Goal: Task Accomplishment & Management: Use online tool/utility

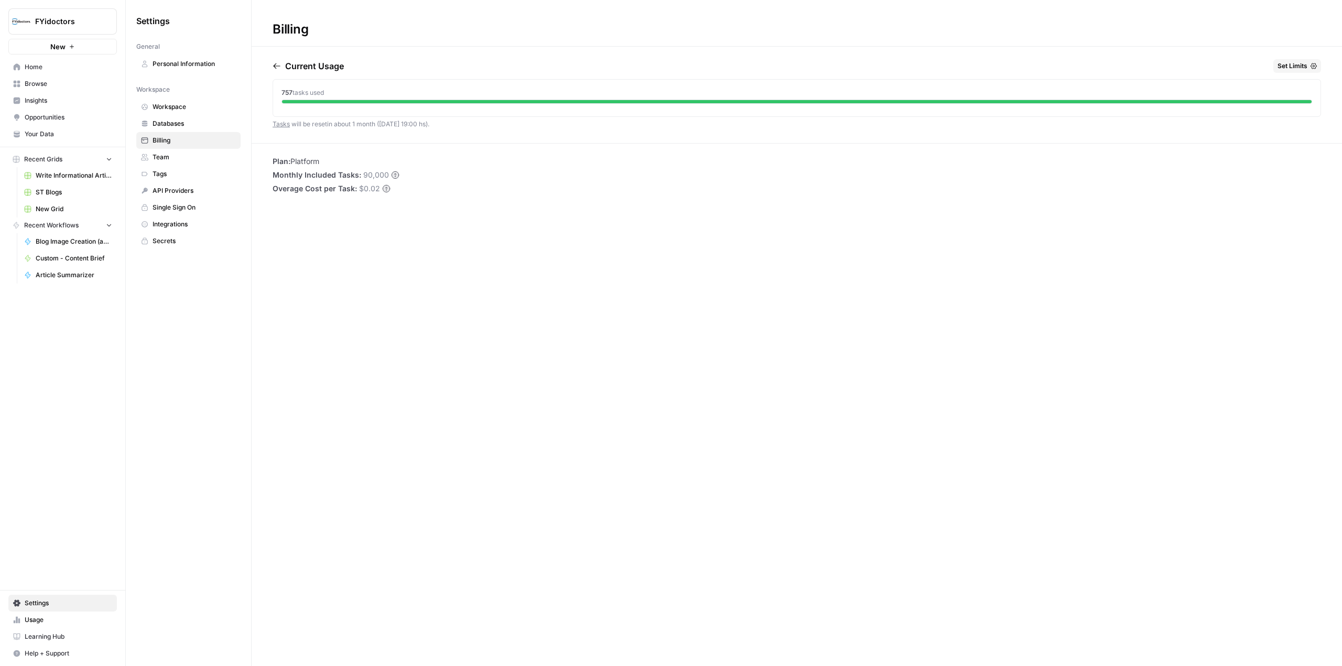
click at [70, 27] on button "FYidoctors" at bounding box center [62, 21] width 108 height 26
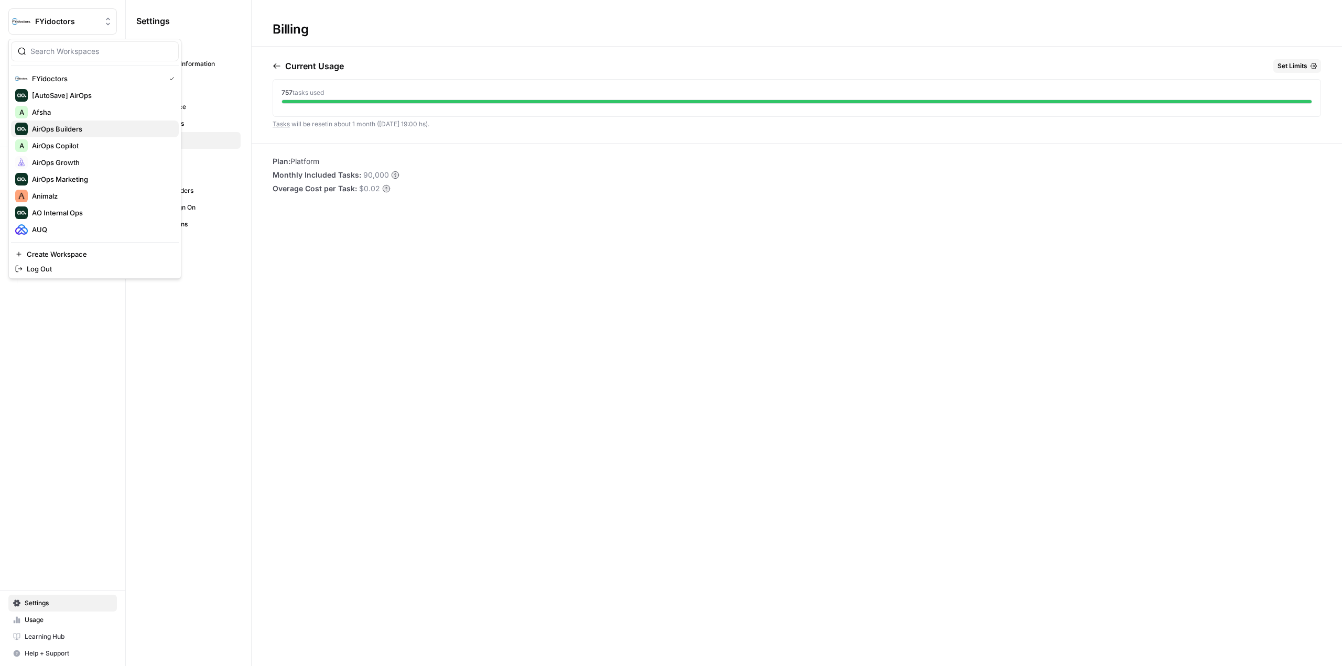
click at [110, 127] on span "AirOps Builders" at bounding box center [101, 129] width 138 height 10
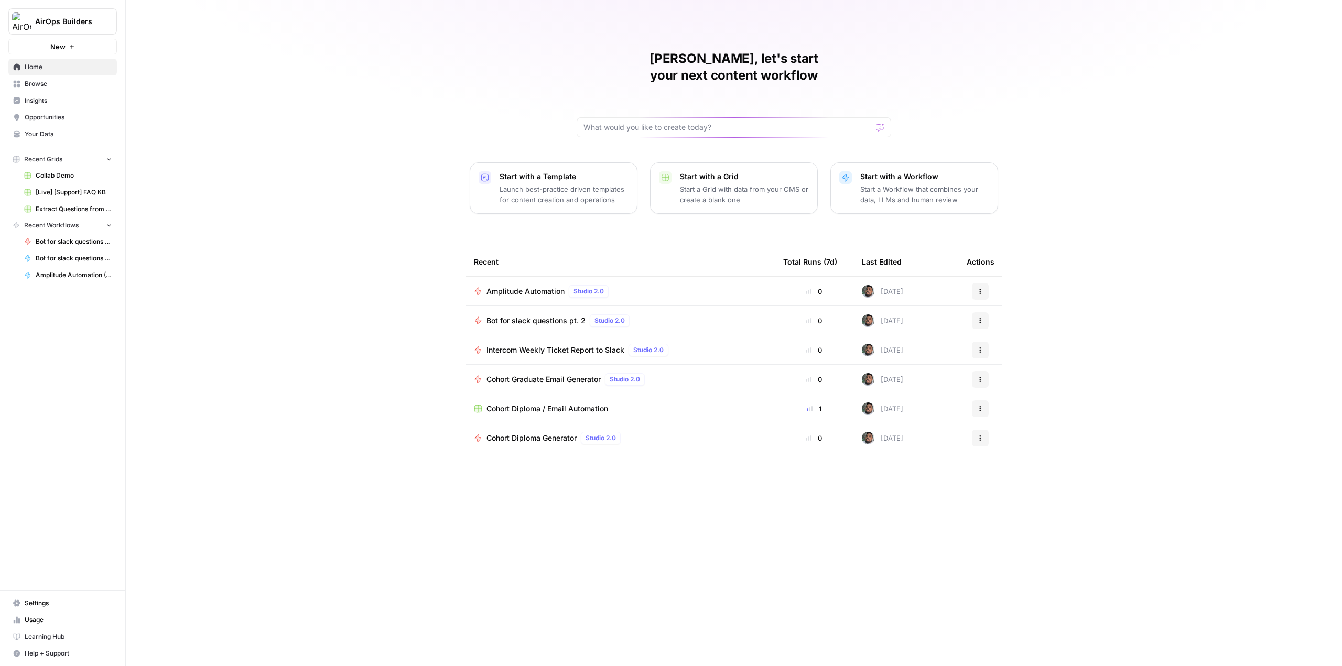
click at [62, 81] on span "Browse" at bounding box center [69, 83] width 88 height 9
click at [569, 404] on span "Cohort Diploma / Email Automation" at bounding box center [547, 409] width 122 height 10
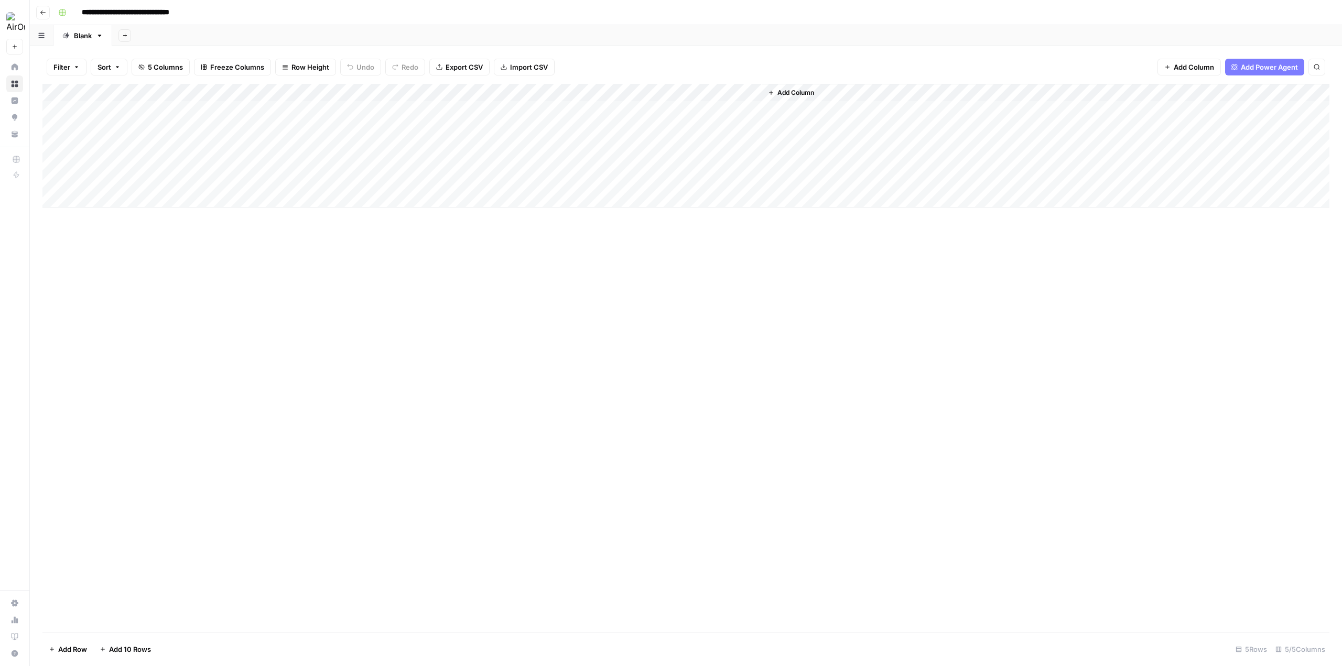
click at [135, 122] on div "Add Column" at bounding box center [685, 146] width 1287 height 124
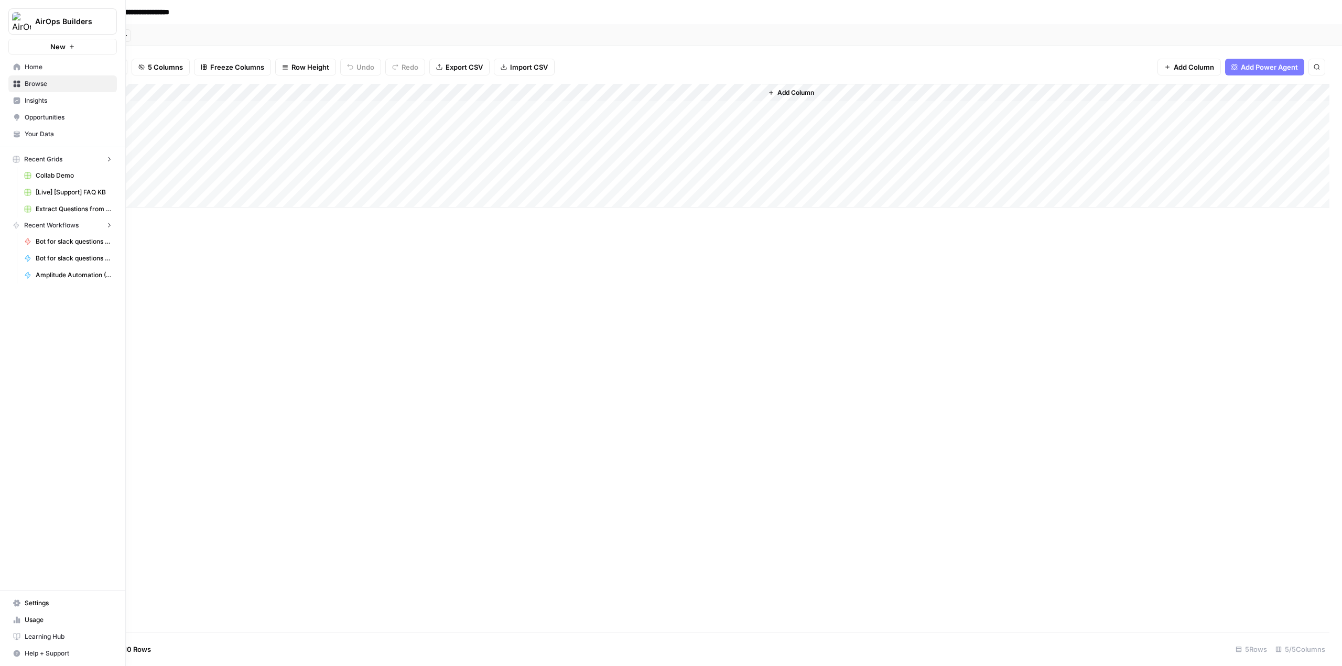
click at [12, 595] on link "Settings" at bounding box center [62, 603] width 108 height 17
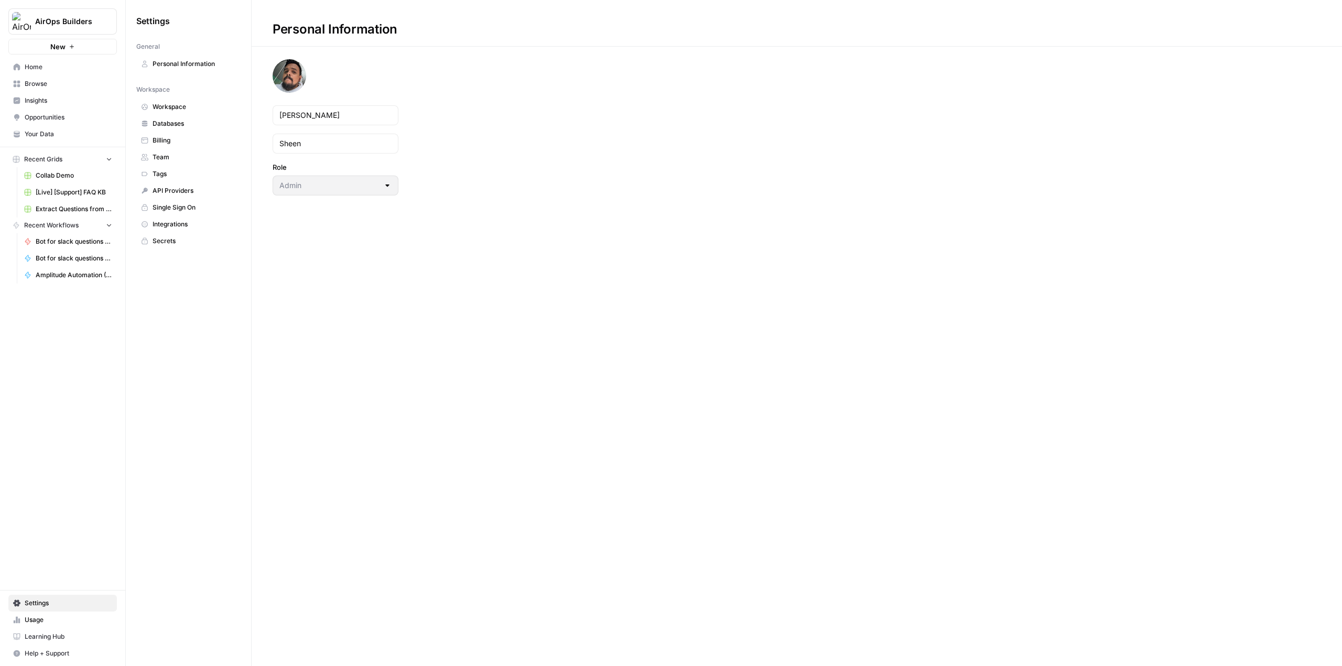
click at [225, 67] on span "Personal Information" at bounding box center [194, 63] width 83 height 9
click at [193, 103] on span "Workspace" at bounding box center [194, 106] width 83 height 9
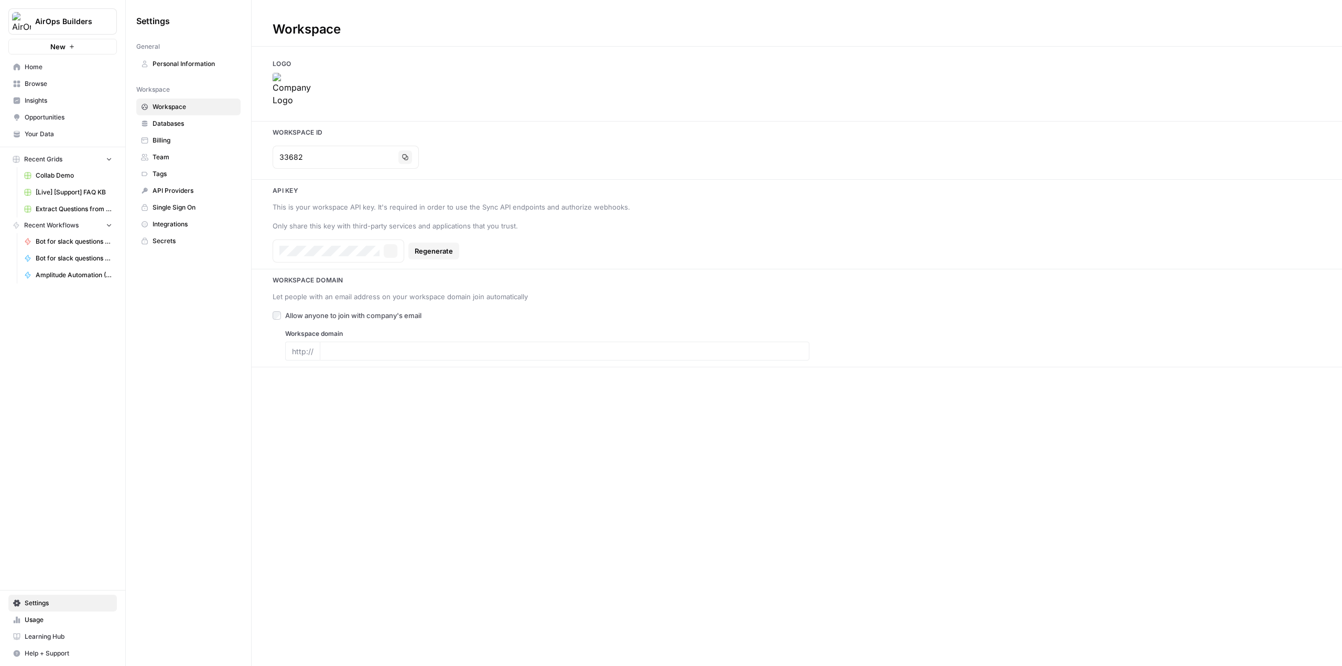
type input "airops.com"
click at [188, 120] on span "Databases" at bounding box center [194, 123] width 83 height 9
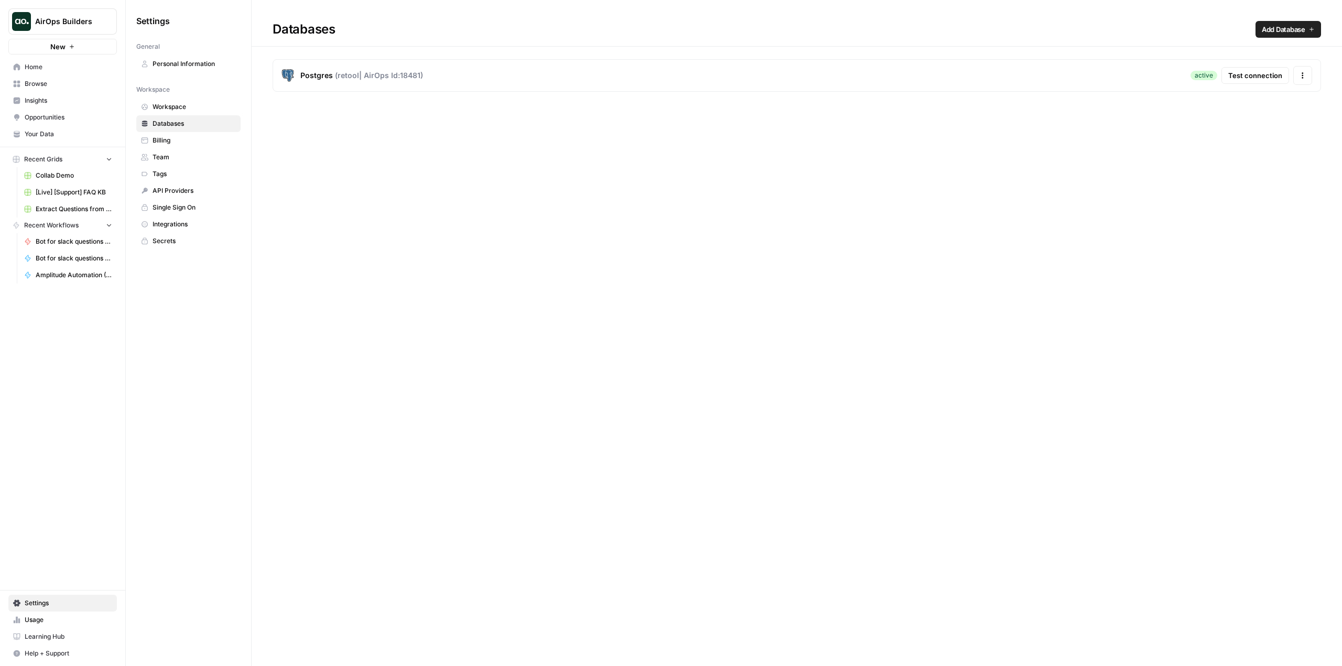
click at [223, 58] on link "Personal Information" at bounding box center [188, 64] width 104 height 17
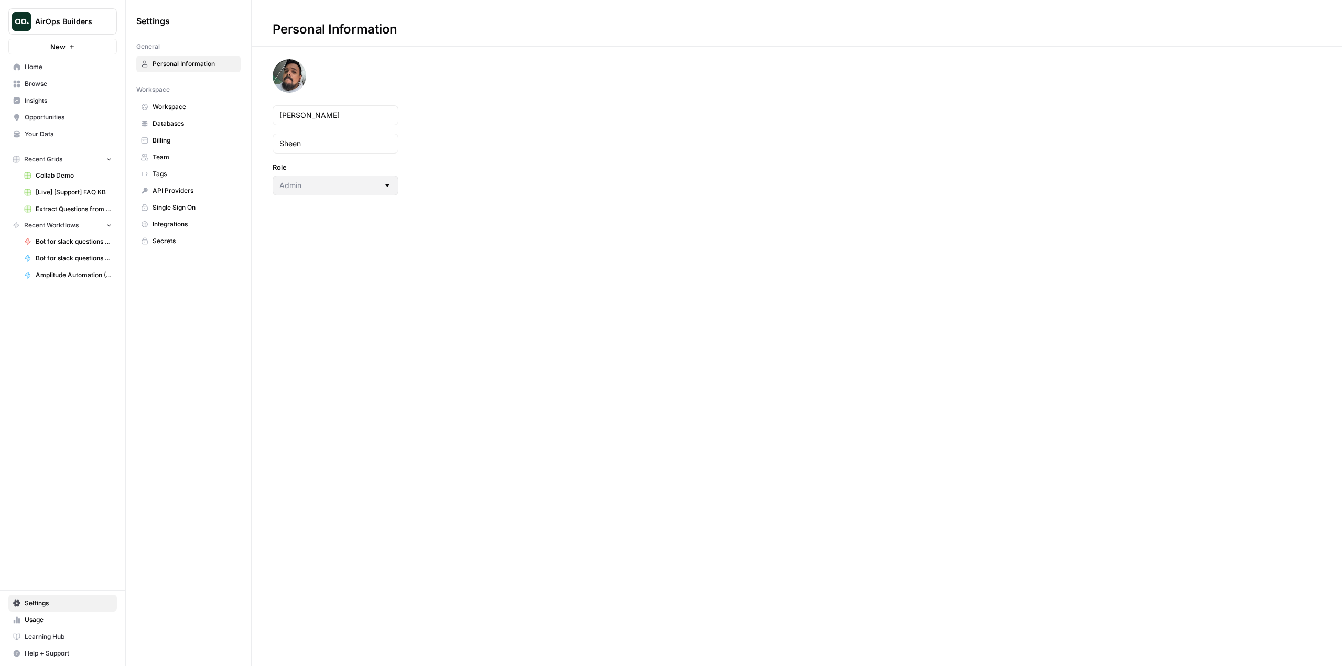
click at [190, 235] on link "Secrets" at bounding box center [188, 241] width 104 height 17
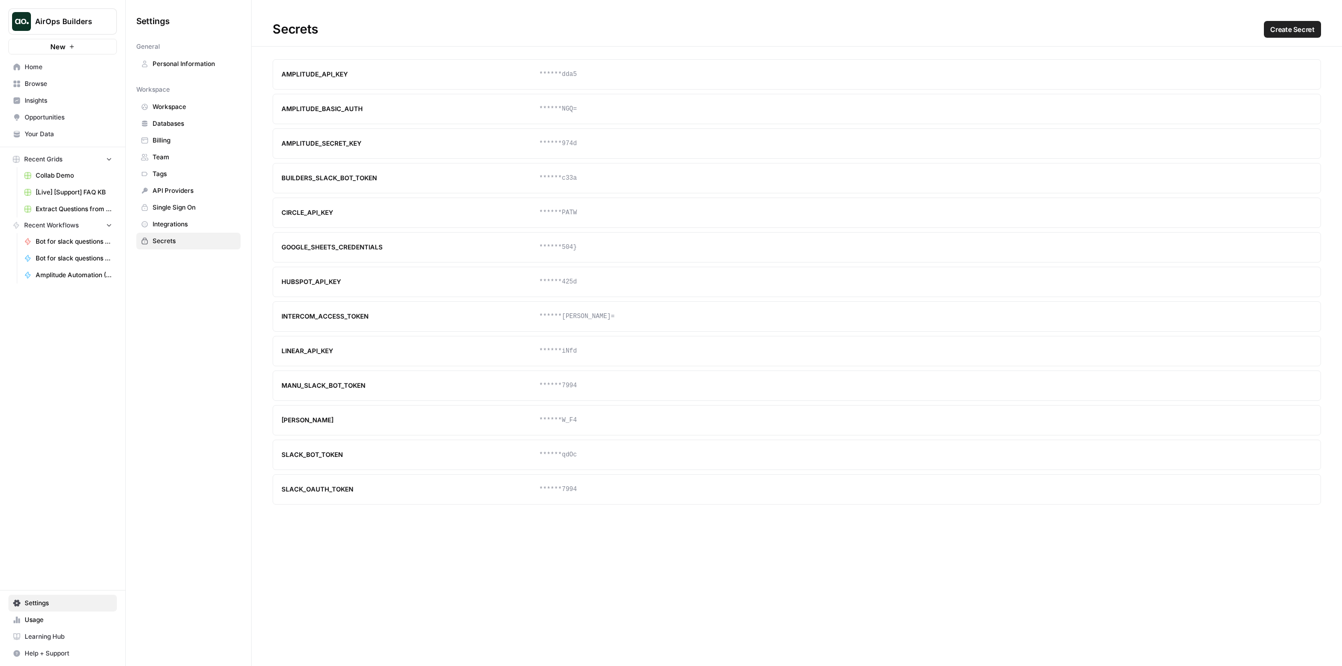
click at [194, 220] on span "Integrations" at bounding box center [194, 224] width 83 height 9
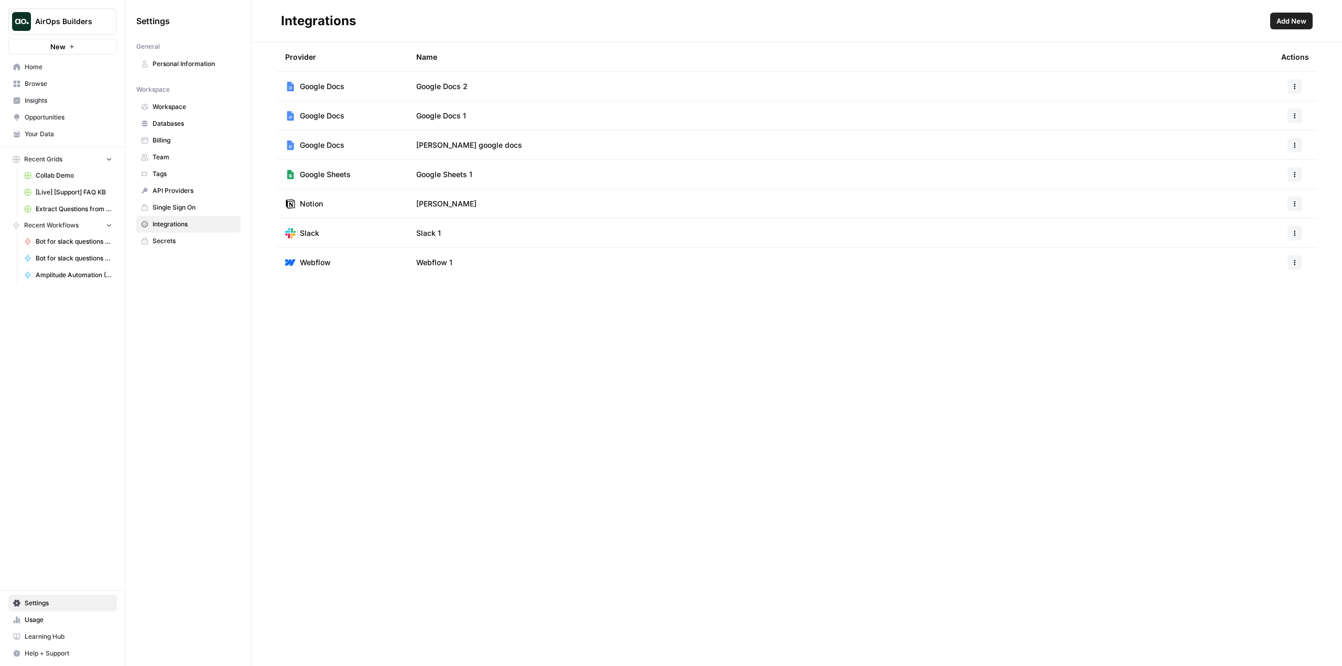
click at [199, 208] on span "Single Sign On" at bounding box center [194, 207] width 83 height 9
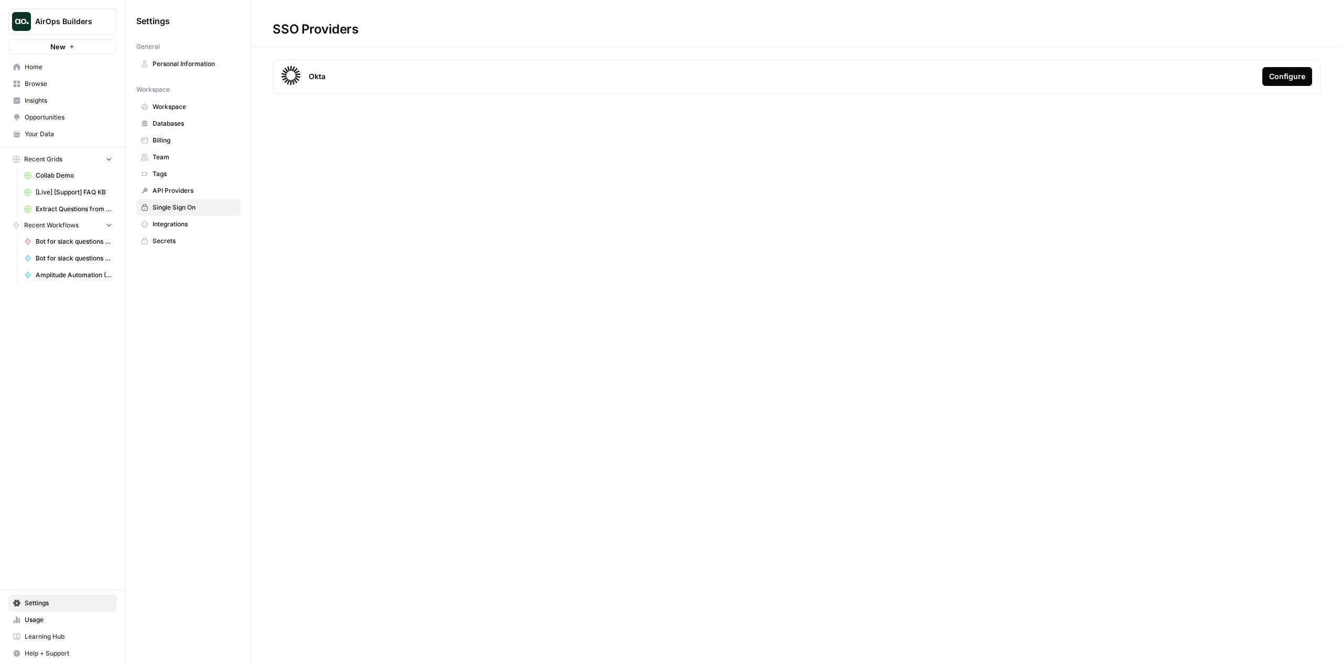
click at [201, 191] on span "API Providers" at bounding box center [194, 190] width 83 height 9
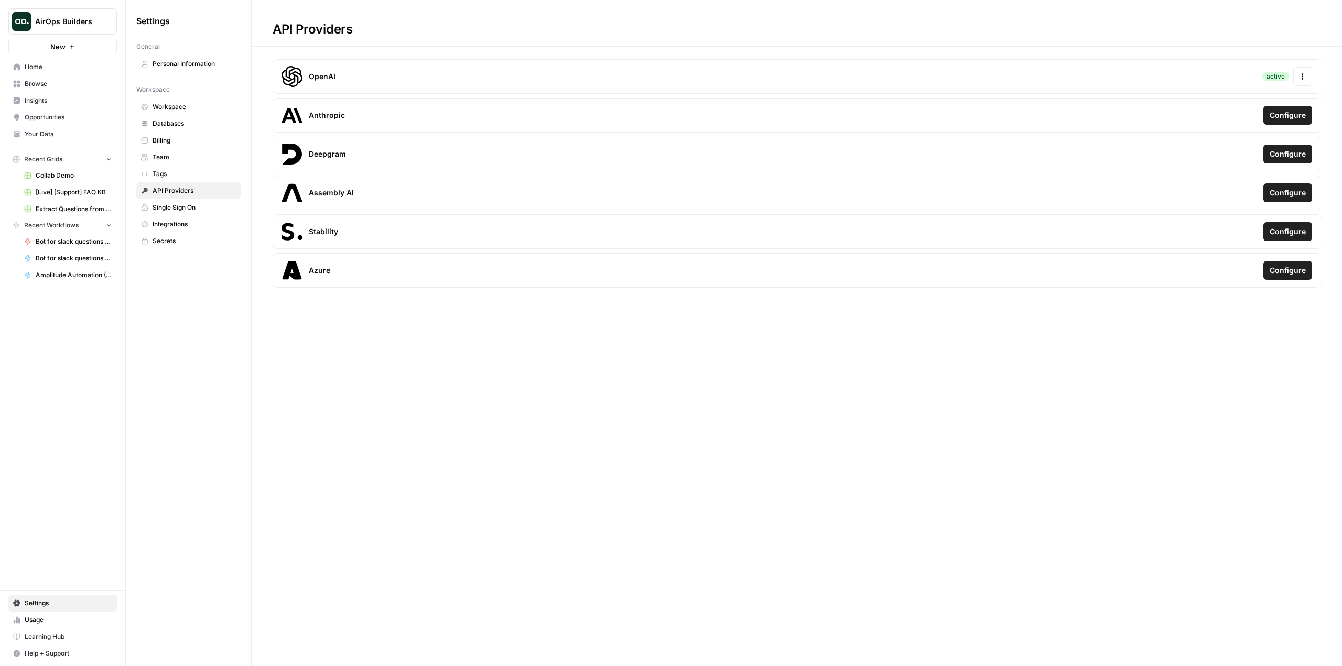
click at [200, 170] on span "Tags" at bounding box center [194, 173] width 83 height 9
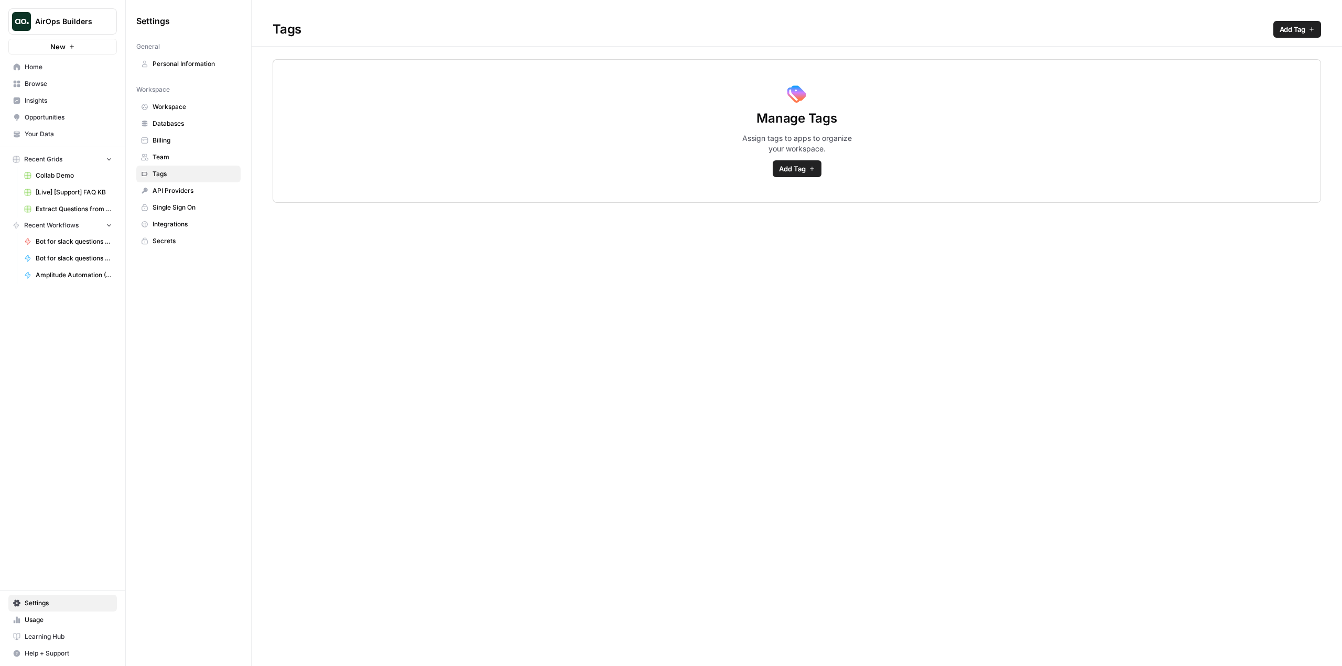
click at [203, 156] on span "Team" at bounding box center [194, 157] width 83 height 9
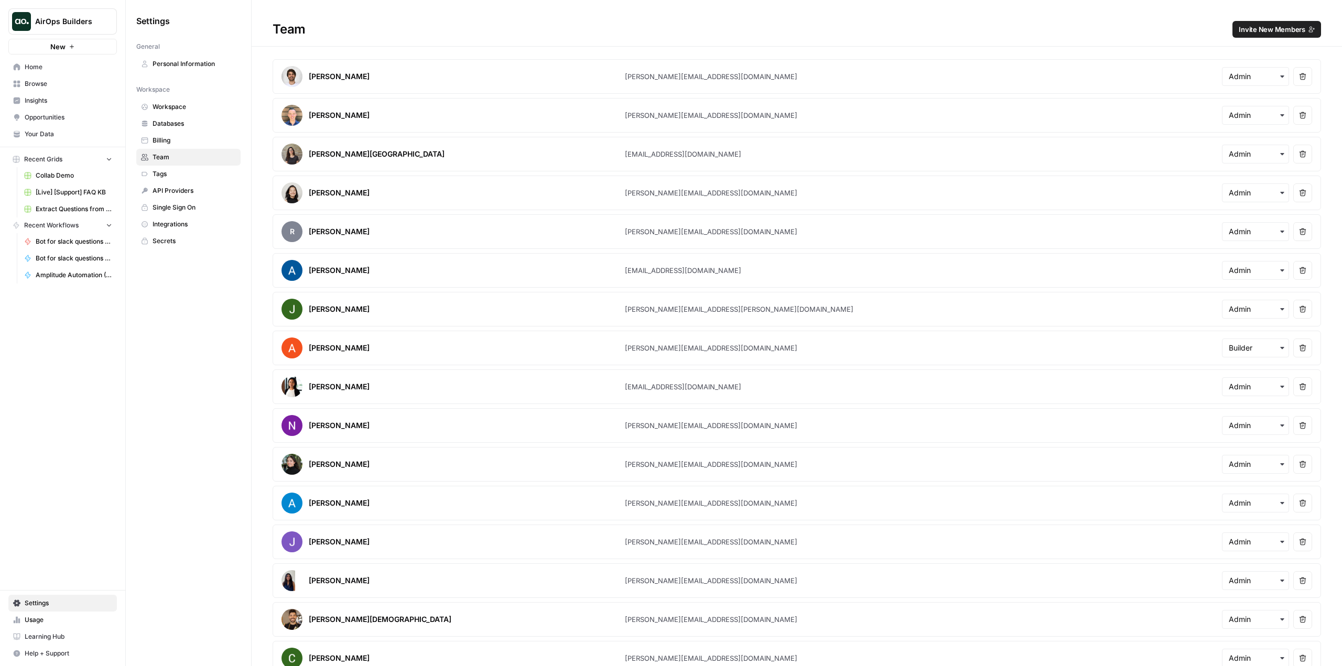
click at [203, 144] on span "Billing" at bounding box center [194, 140] width 83 height 9
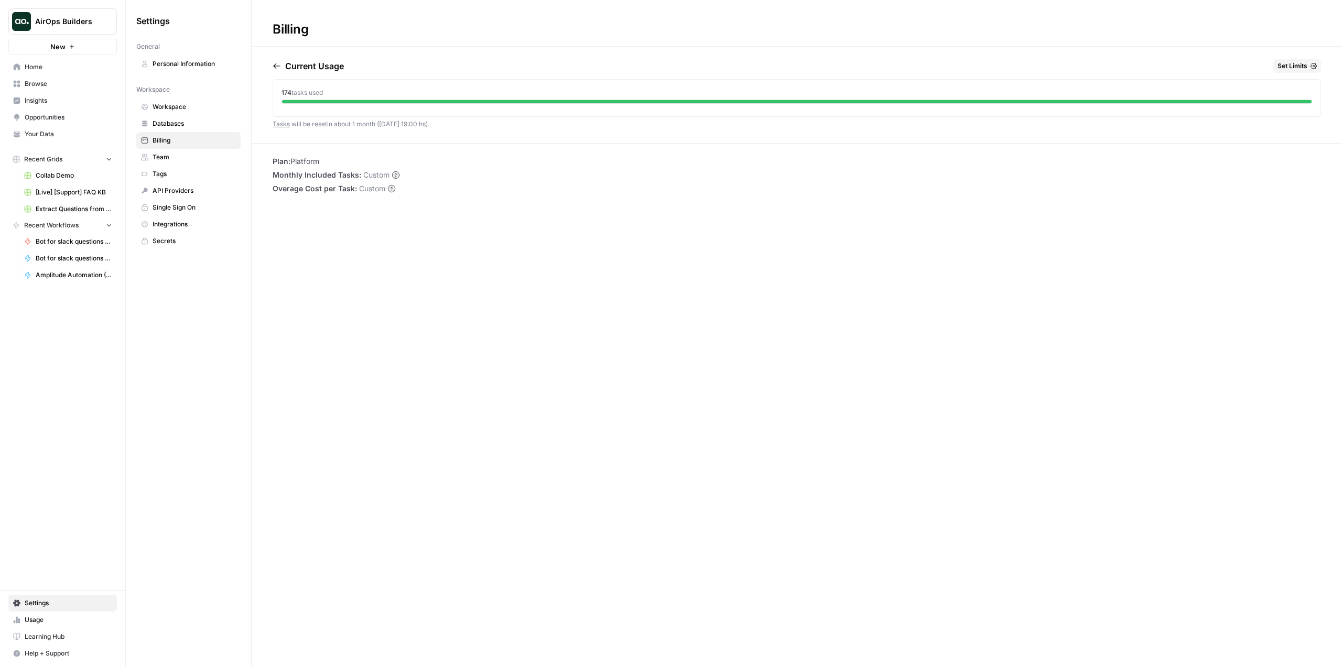
click at [203, 125] on span "Databases" at bounding box center [194, 123] width 83 height 9
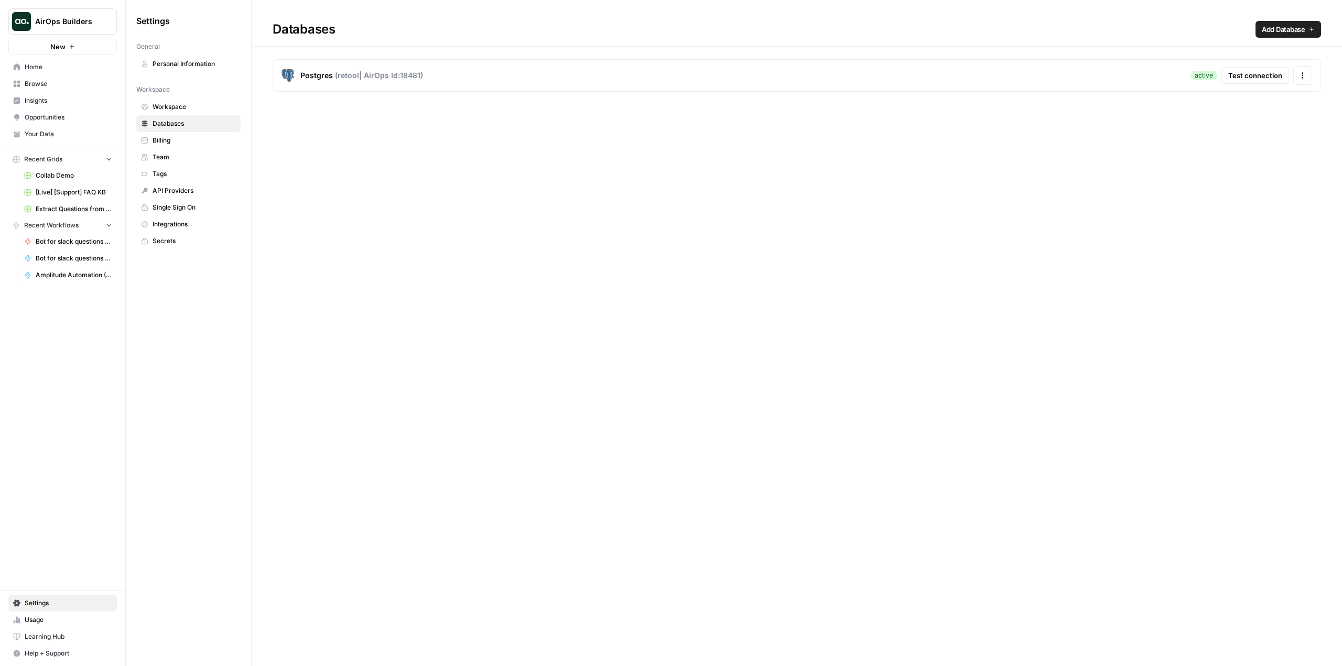
click at [206, 111] on span "Workspace" at bounding box center [194, 106] width 83 height 9
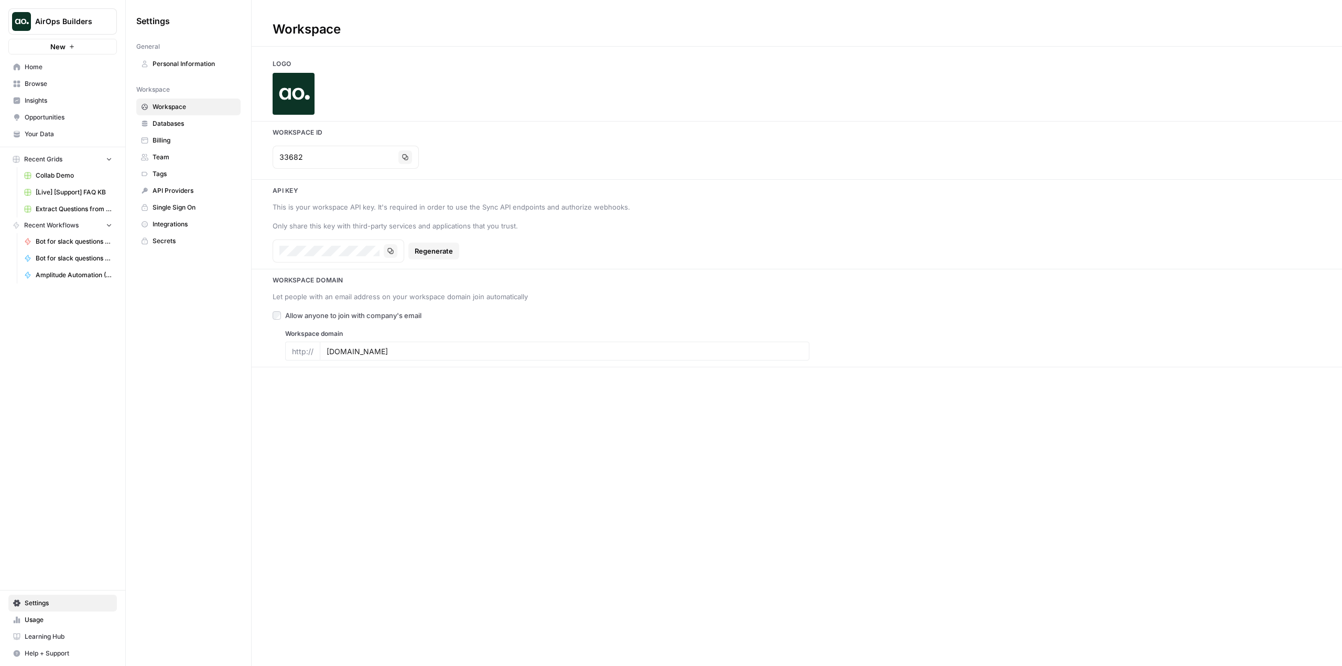
click at [72, 25] on span "AirOps Builders" at bounding box center [66, 21] width 63 height 10
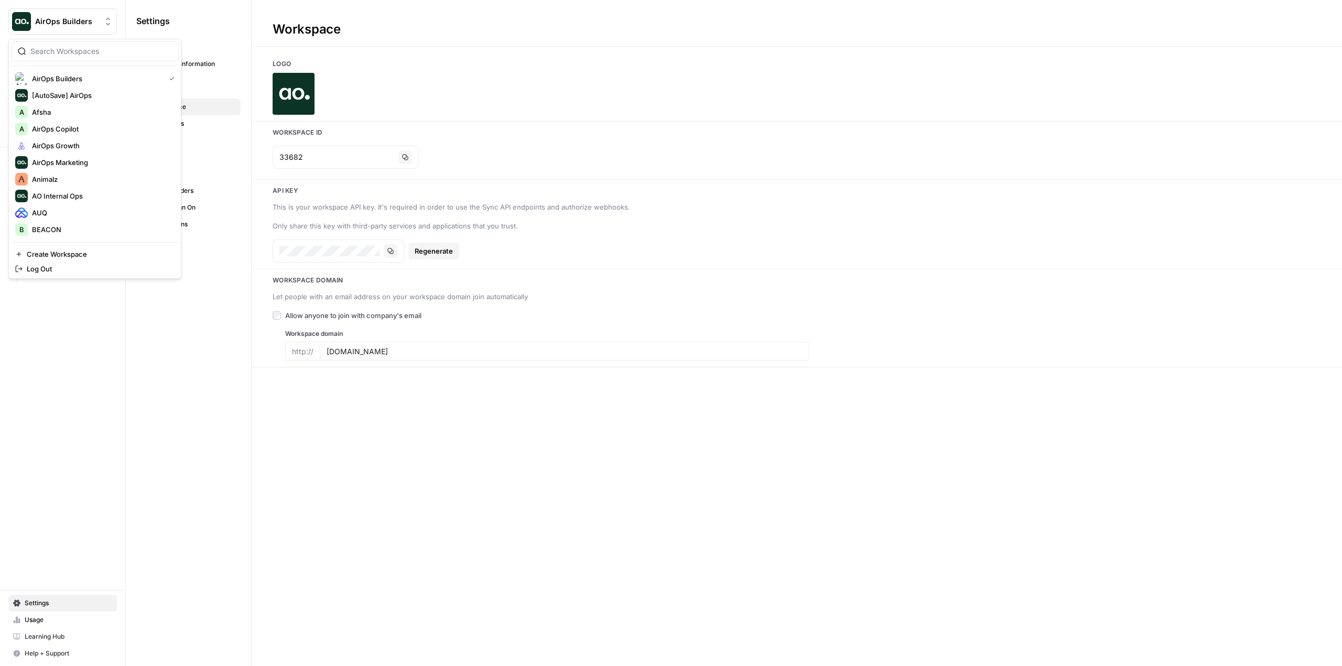
click at [195, 312] on div "Settings General Personal Information Workspace Workspace Databases Billing Tea…" at bounding box center [188, 333] width 125 height 666
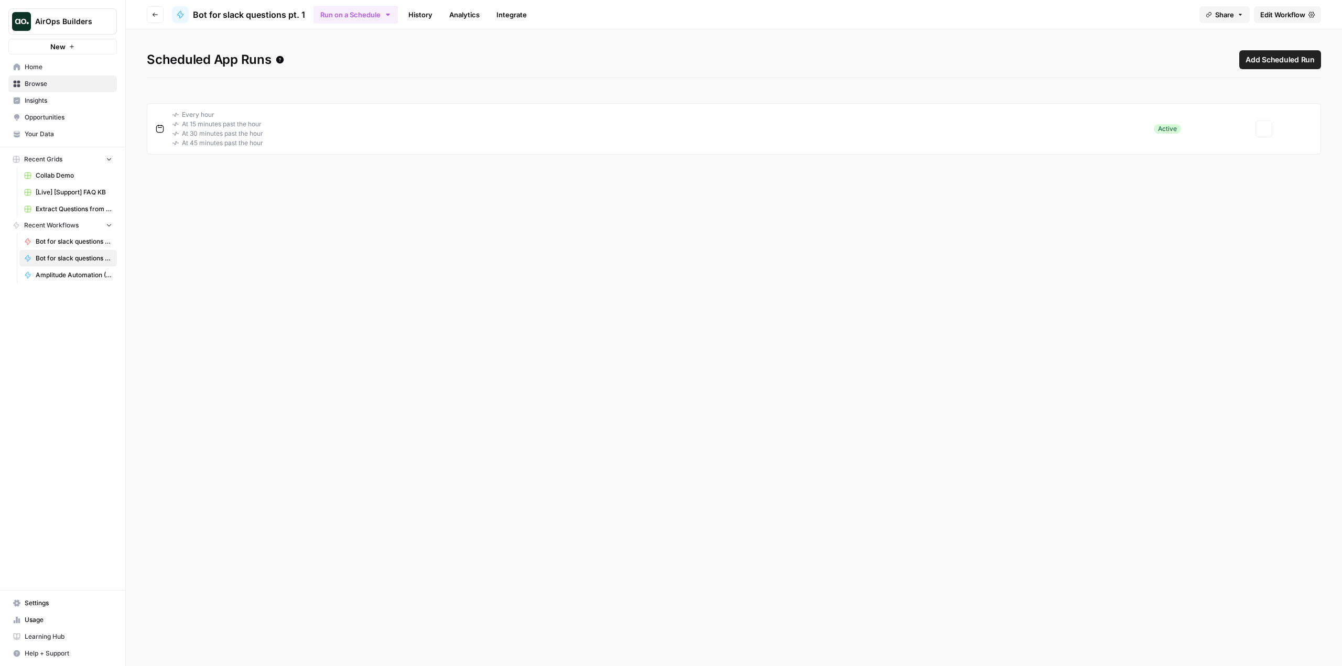
click at [83, 24] on span "AirOps Builders" at bounding box center [66, 21] width 63 height 10
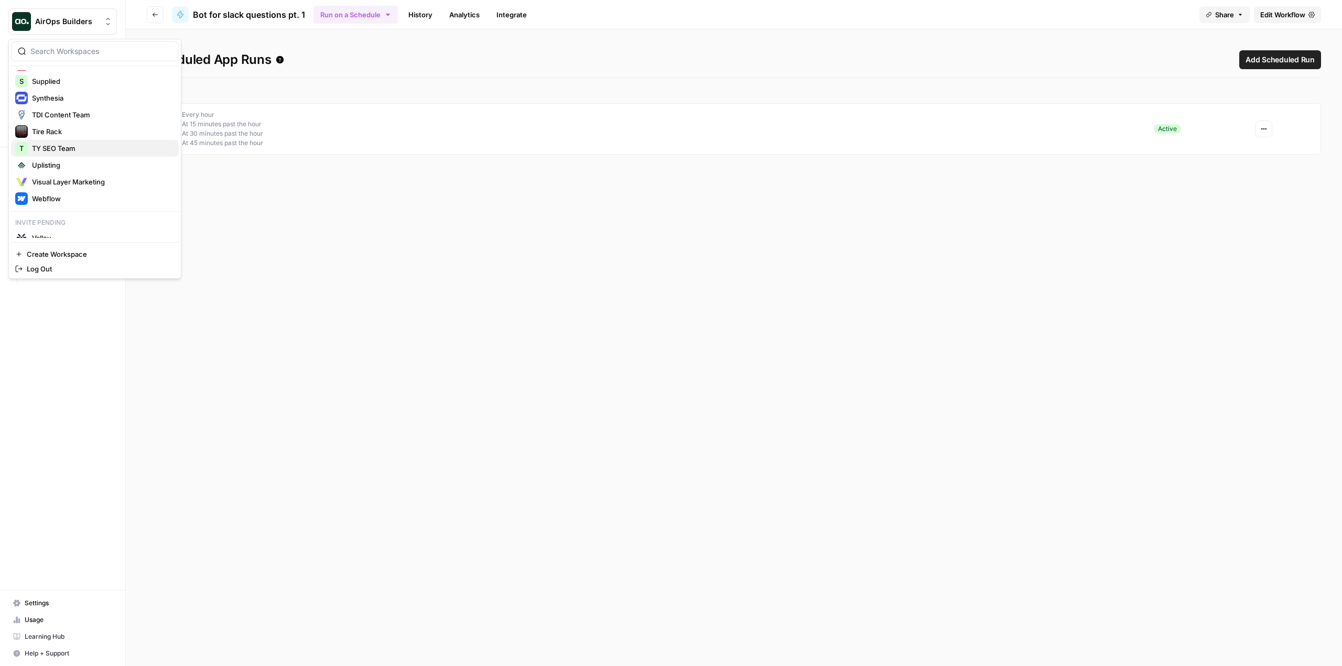
scroll to position [643, 0]
click at [99, 226] on span "Valley" at bounding box center [101, 229] width 138 height 10
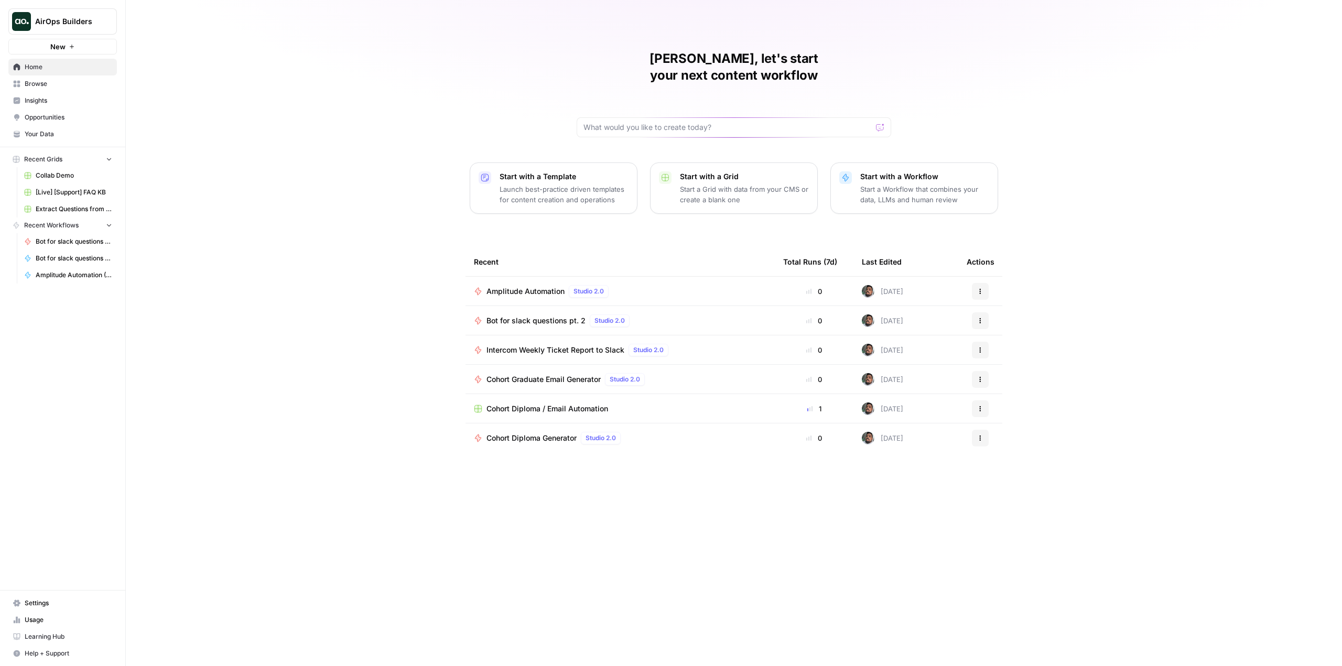
click at [578, 404] on span "Cohort Diploma / Email Automation" at bounding box center [547, 409] width 122 height 10
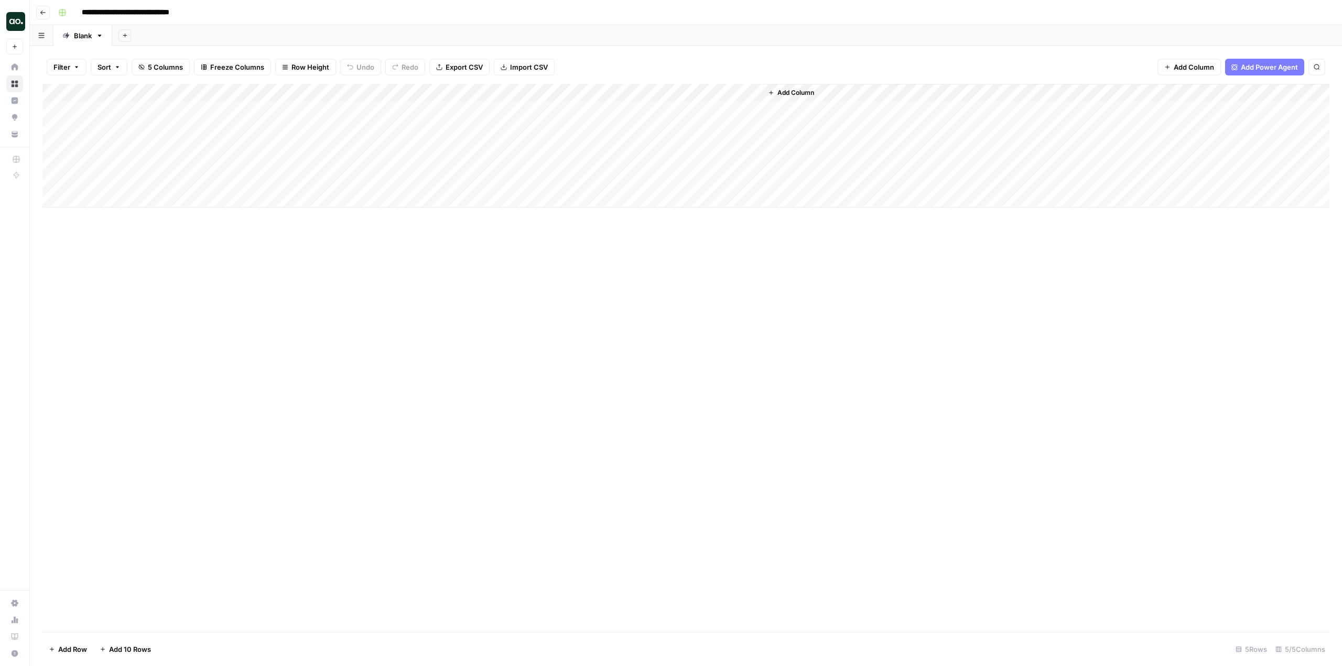
click at [165, 125] on div "Add Column" at bounding box center [685, 146] width 1287 height 124
type textarea "*****"
type textarea "**********"
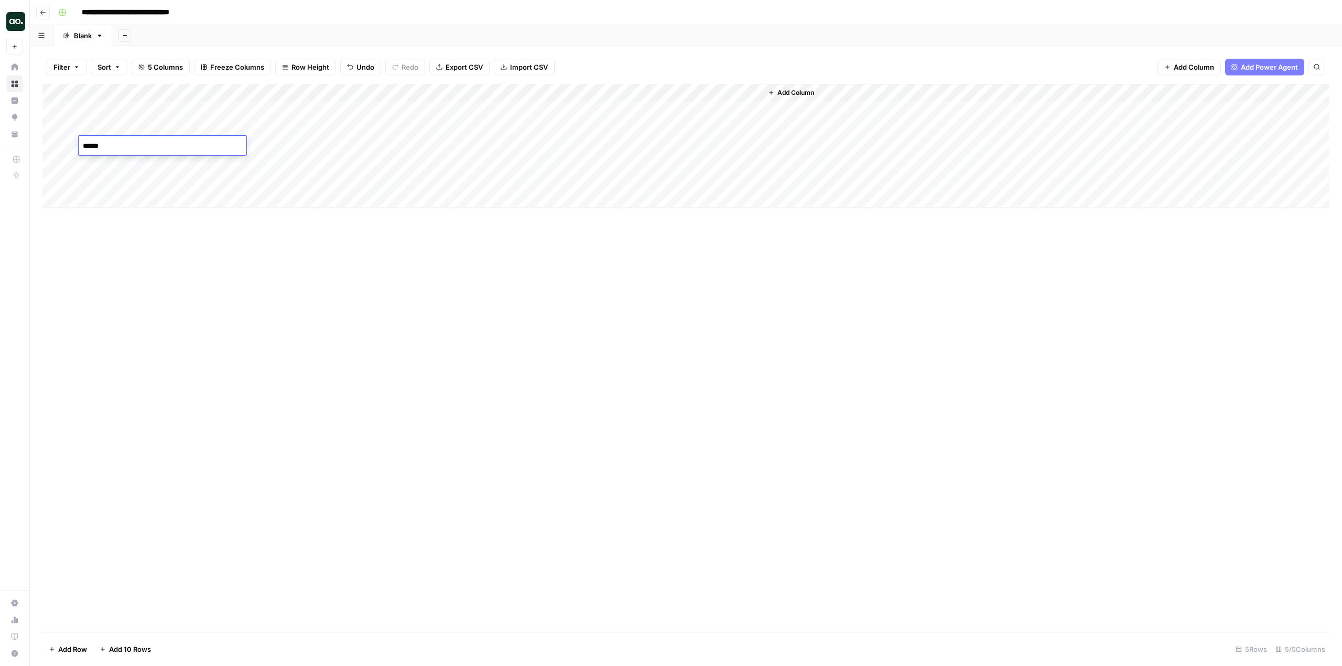
type textarea "*******"
type textarea "********"
type textarea "**********"
click at [597, 126] on div "Add Column" at bounding box center [685, 146] width 1287 height 124
click at [595, 146] on div "Add Column" at bounding box center [685, 146] width 1287 height 124
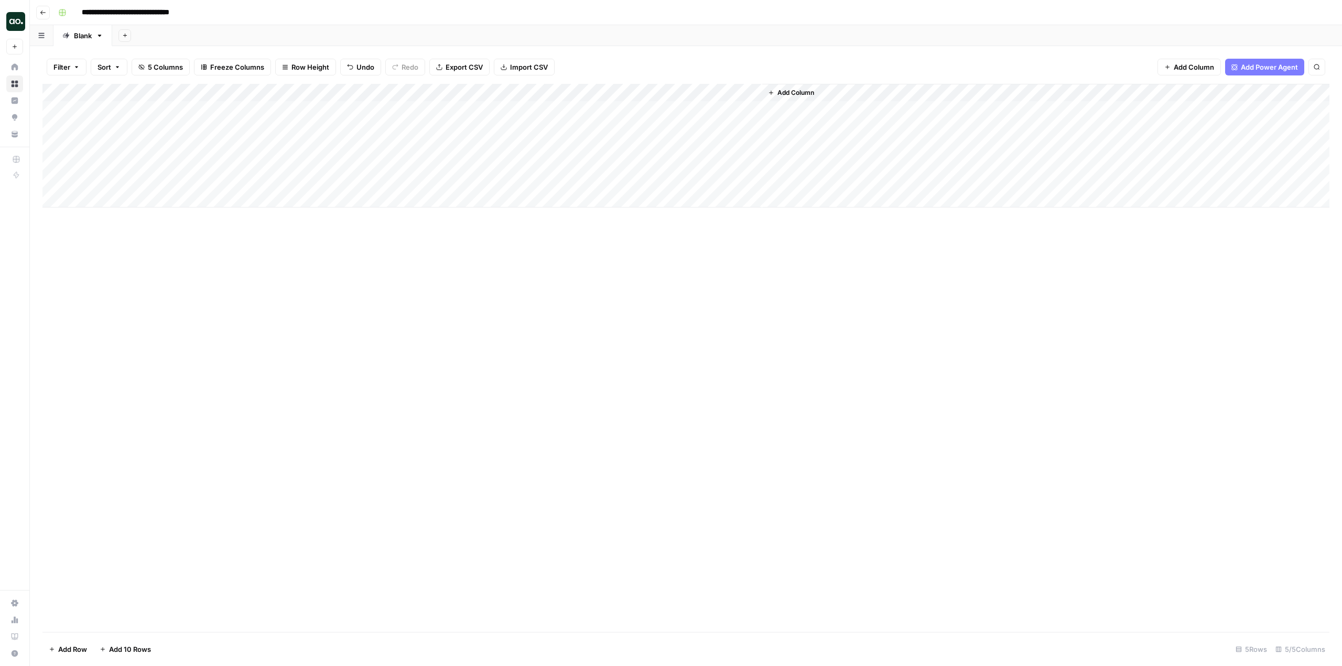
click at [714, 131] on div "Add Column" at bounding box center [685, 146] width 1287 height 124
click at [806, 265] on div "Add Column" at bounding box center [685, 358] width 1287 height 548
click at [750, 128] on div "Add Column" at bounding box center [685, 146] width 1287 height 124
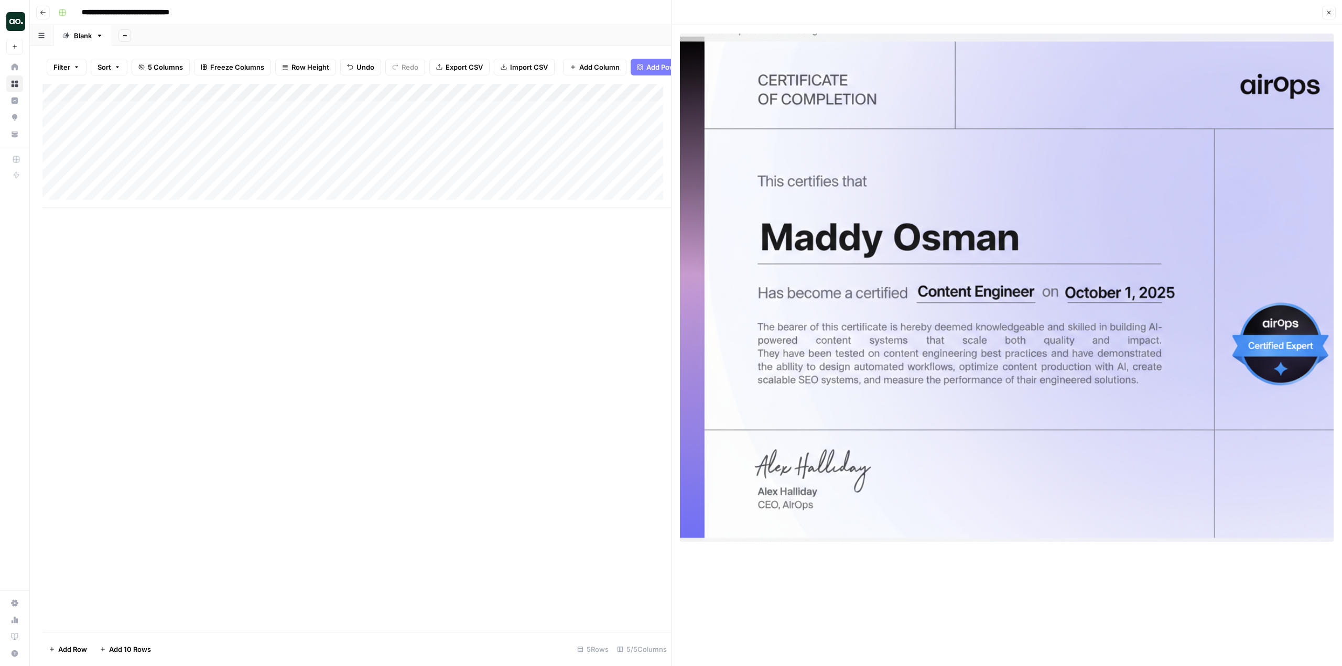
click at [552, 368] on div "Add Column" at bounding box center [356, 358] width 628 height 548
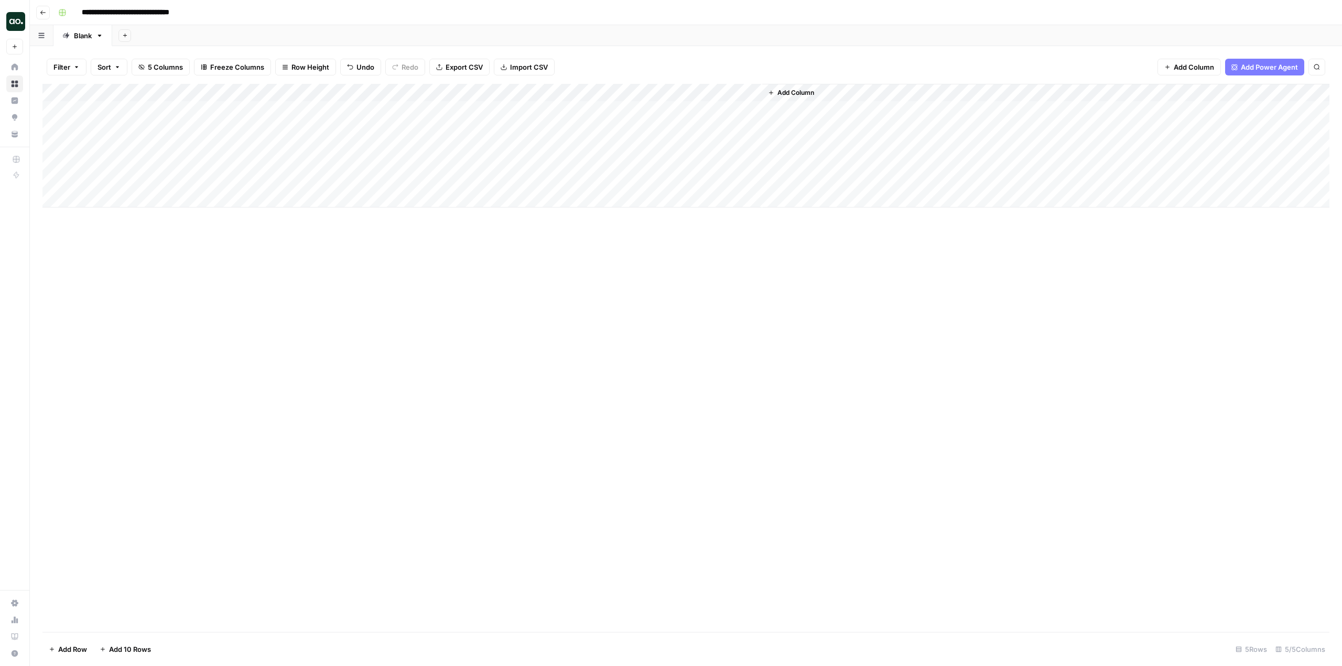
click at [717, 92] on div "Add Column" at bounding box center [685, 146] width 1287 height 124
click at [709, 118] on input "Output" at bounding box center [730, 118] width 106 height 10
type input "Diploma"
click at [784, 374] on div "Add Column" at bounding box center [685, 358] width 1287 height 548
